Goal: Check status: Check status

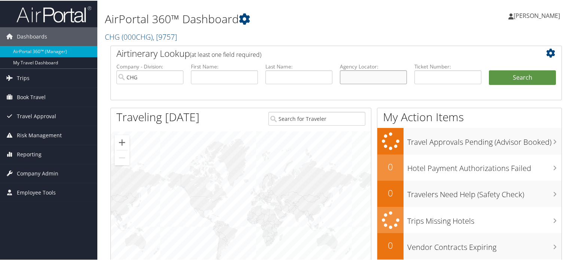
click at [345, 76] on input "text" at bounding box center [373, 77] width 67 height 14
paste input "SZKBPZ"
type input "SZKBPZ"
click at [512, 80] on button "Search" at bounding box center [522, 77] width 67 height 15
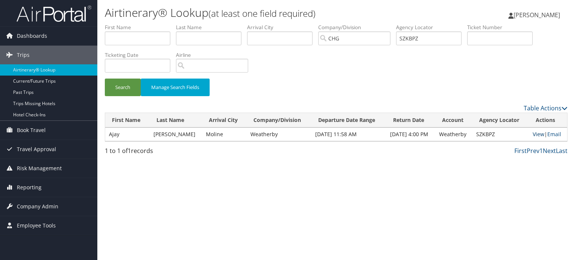
click at [535, 135] on link "View" at bounding box center [538, 134] width 12 height 7
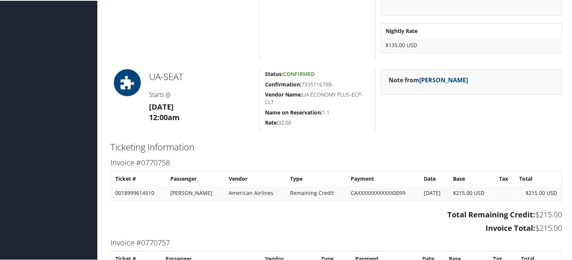
scroll to position [859, 0]
